Goal: Task Accomplishment & Management: Manage account settings

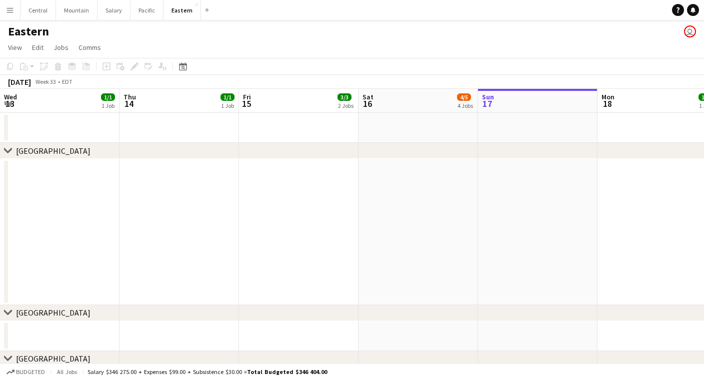
scroll to position [0, 239]
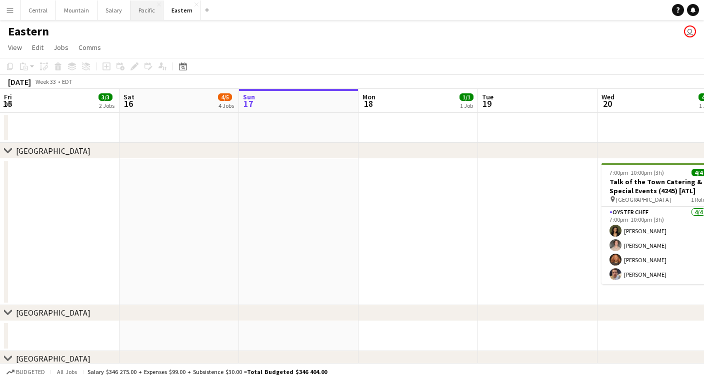
click at [136, 11] on button "Pacific Close" at bounding box center [146, 9] width 33 height 19
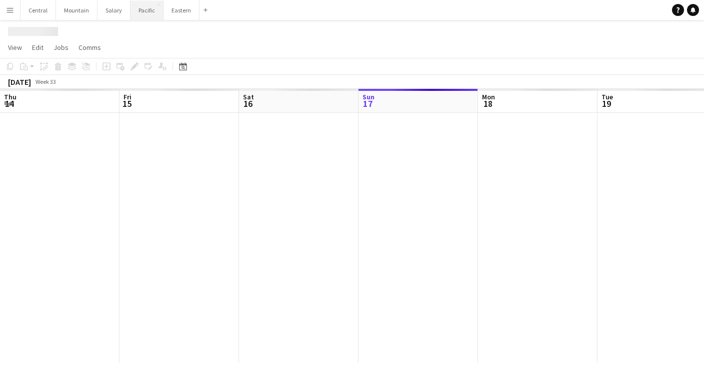
scroll to position [0, 239]
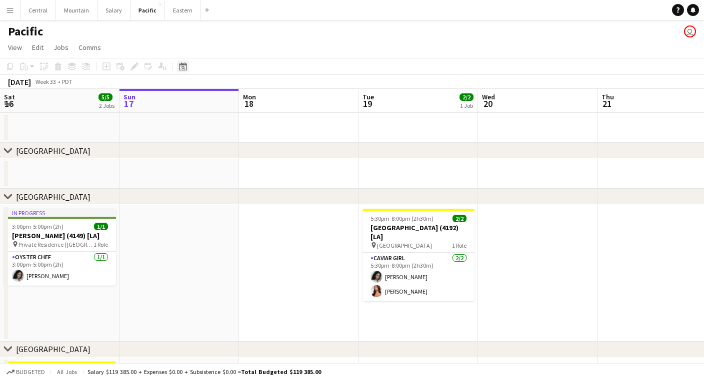
click at [184, 68] on icon at bounding box center [182, 67] width 3 height 3
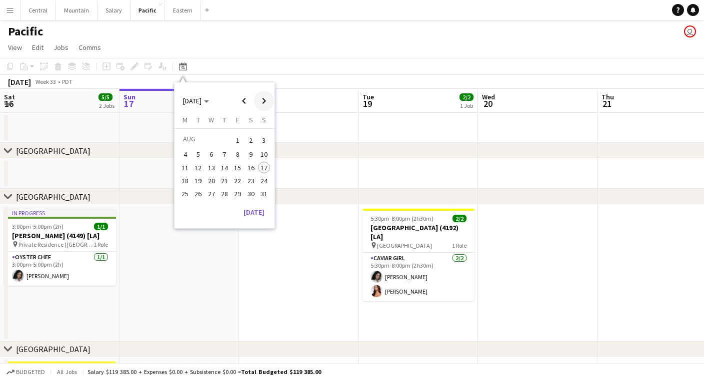
click at [263, 96] on span "Next month" at bounding box center [264, 101] width 20 height 20
click at [212, 150] on span "3" at bounding box center [211, 152] width 12 height 12
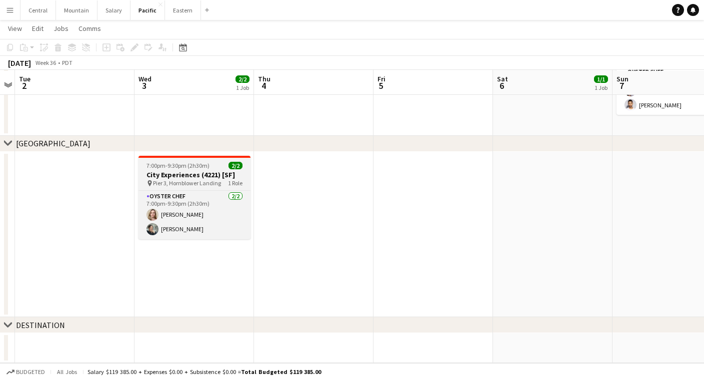
scroll to position [376, 0]
click at [191, 178] on h3 "City Experiences (4221) [SF]" at bounding box center [194, 174] width 112 height 9
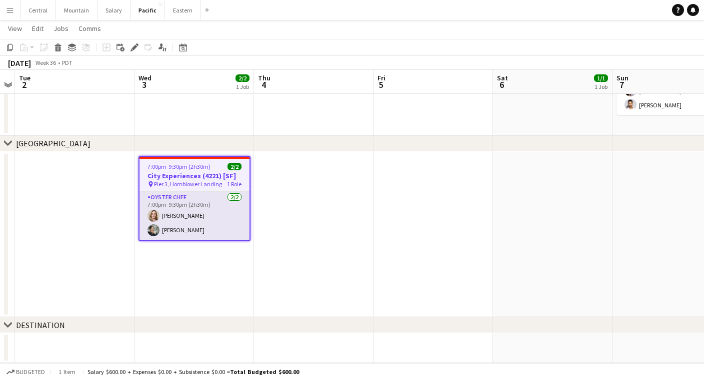
click at [199, 229] on app-card-role "Oyster Chef [DATE] 7:00pm-9:30pm (2h30m) [PERSON_NAME] [PERSON_NAME]" at bounding box center [194, 216] width 110 height 48
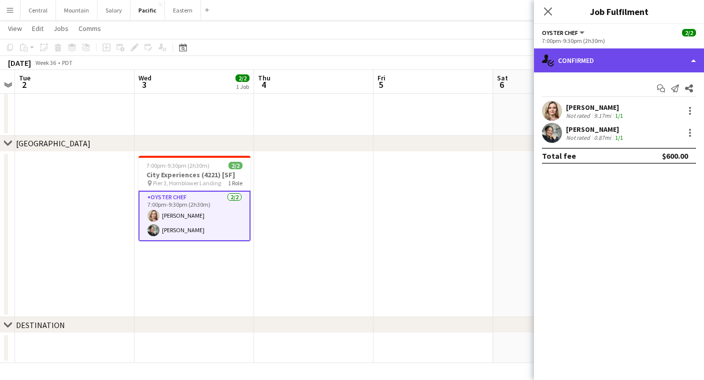
click at [606, 52] on div "single-neutral-actions-check-2 Confirmed" at bounding box center [619, 60] width 170 height 24
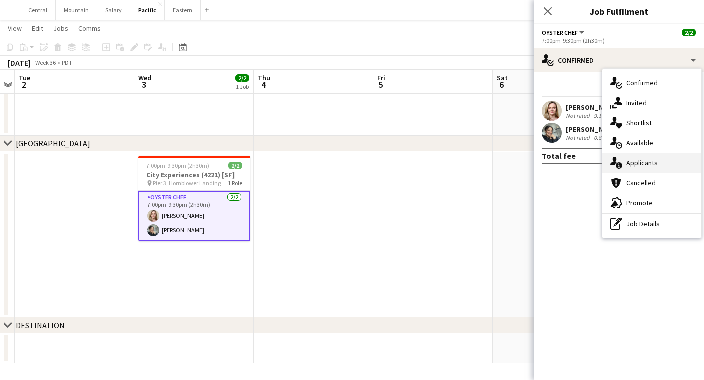
click at [641, 159] on div "single-neutral-actions-information Applicants" at bounding box center [651, 163] width 99 height 20
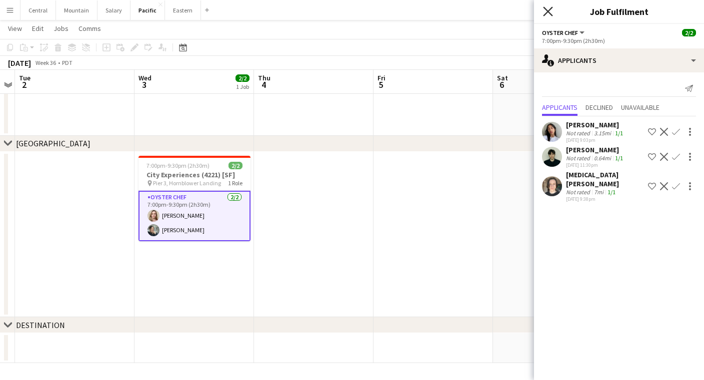
click at [549, 13] on icon "Close pop-in" at bounding box center [547, 10] width 9 height 9
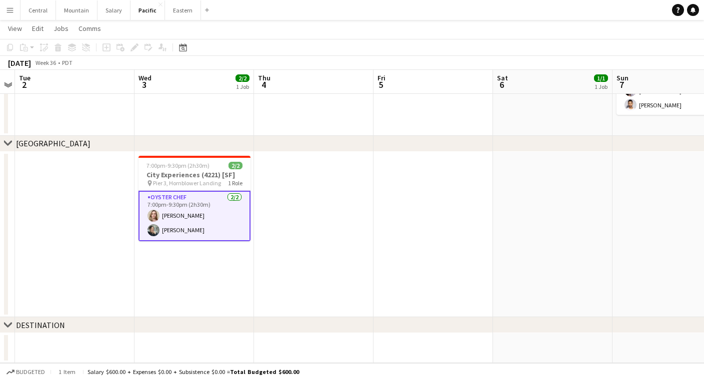
click at [209, 201] on app-card-role "Oyster Chef [DATE] 7:00pm-9:30pm (2h30m) [PERSON_NAME] [PERSON_NAME]" at bounding box center [194, 216] width 112 height 50
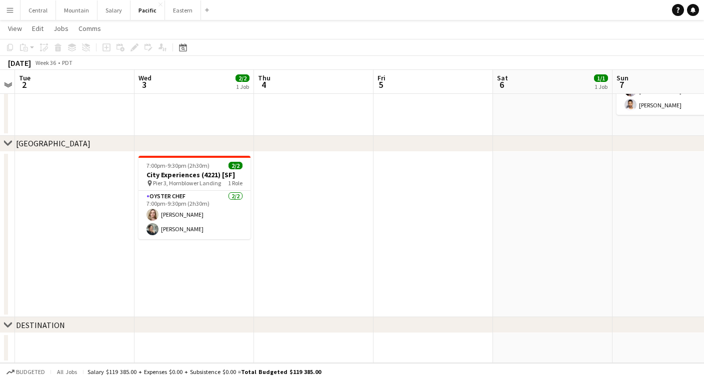
click at [195, 183] on span "Pier 3, Hornblower Landing" at bounding box center [187, 182] width 68 height 7
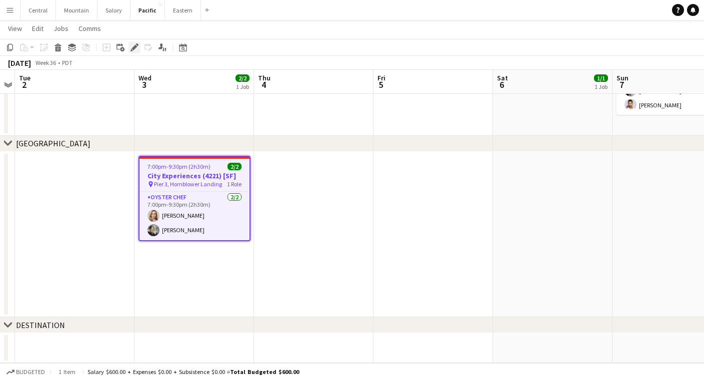
click at [130, 46] on icon "Edit" at bounding box center [134, 47] width 8 height 8
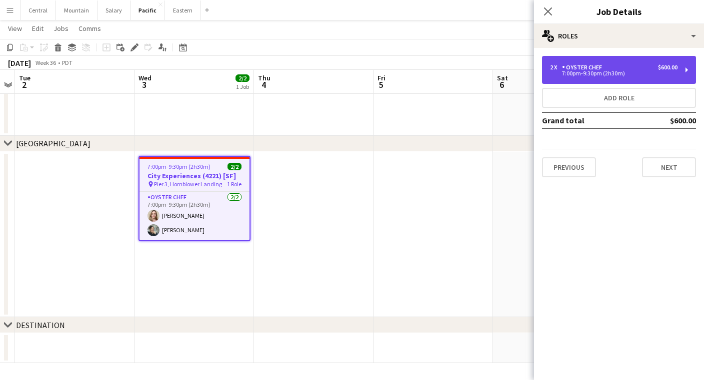
click at [629, 69] on div "2 x Oyster Chef $600.00" at bounding box center [613, 67] width 127 height 7
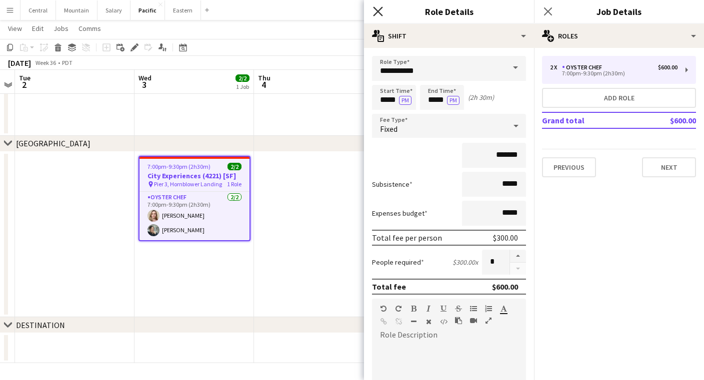
click at [375, 10] on icon "Close pop-in" at bounding box center [377, 10] width 9 height 9
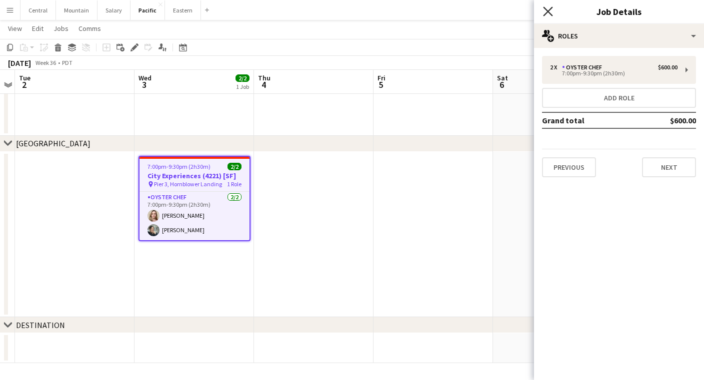
click at [545, 11] on icon "Close pop-in" at bounding box center [547, 10] width 9 height 9
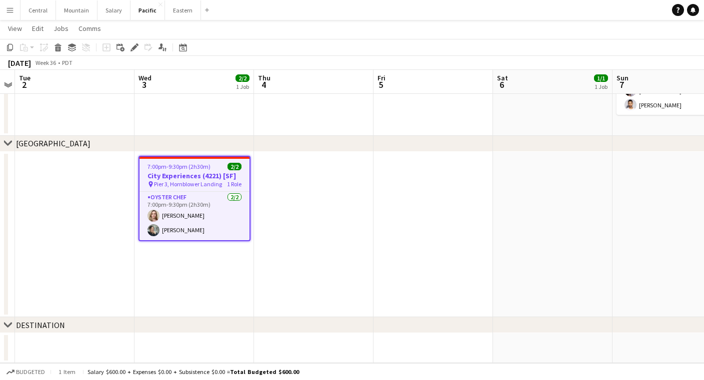
click at [9, 11] on app-icon "Menu" at bounding box center [10, 10] width 8 height 8
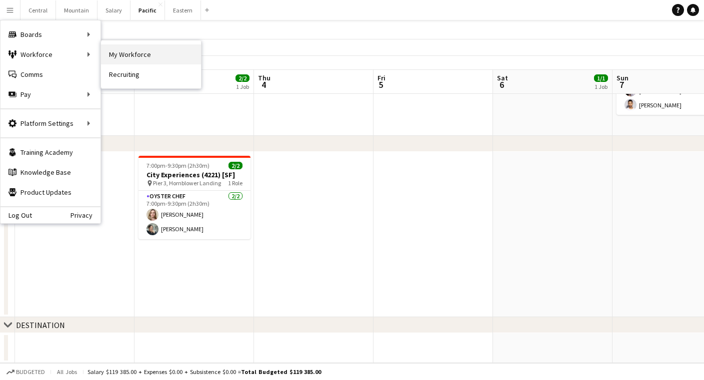
click at [131, 48] on link "My Workforce" at bounding box center [151, 54] width 100 height 20
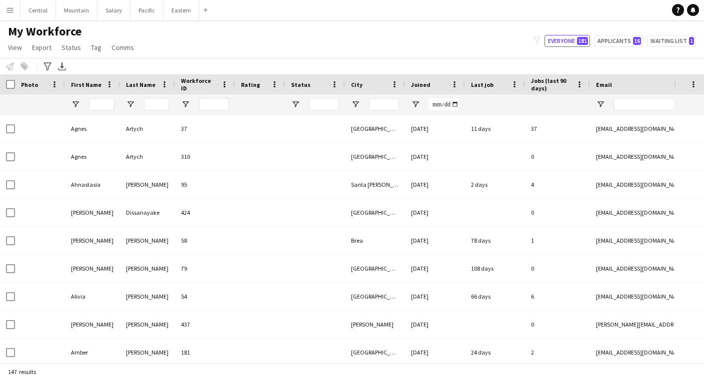
type input "**********"
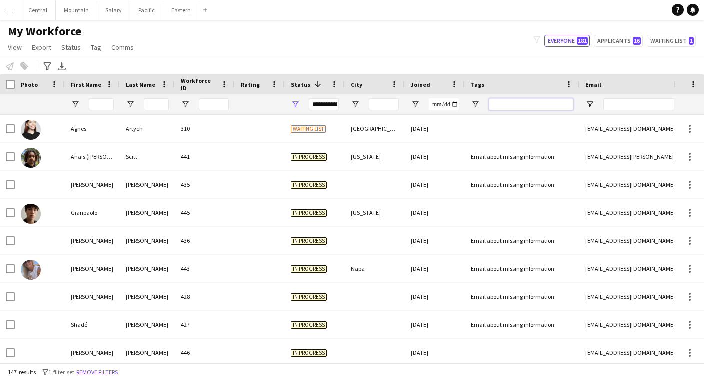
click at [507, 103] on input "Tags Filter Input" at bounding box center [531, 104] width 84 height 12
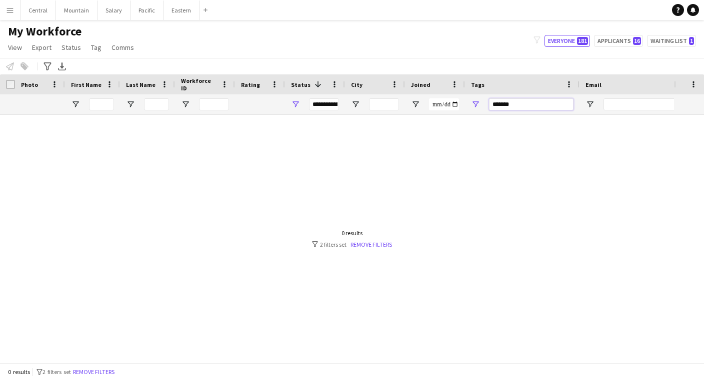
type input "********"
